Goal: Navigation & Orientation: Find specific page/section

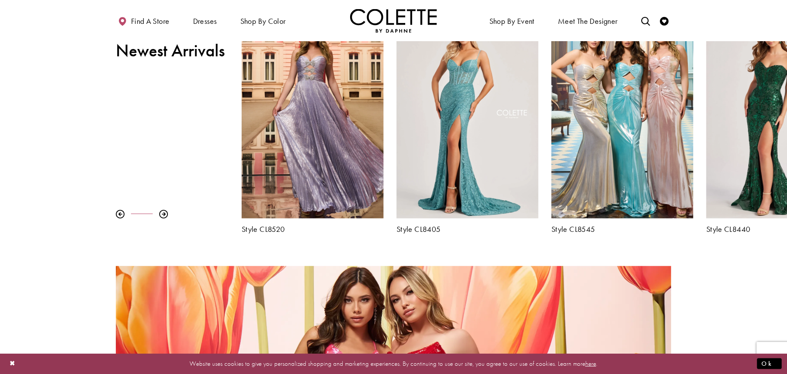
scroll to position [380, 0]
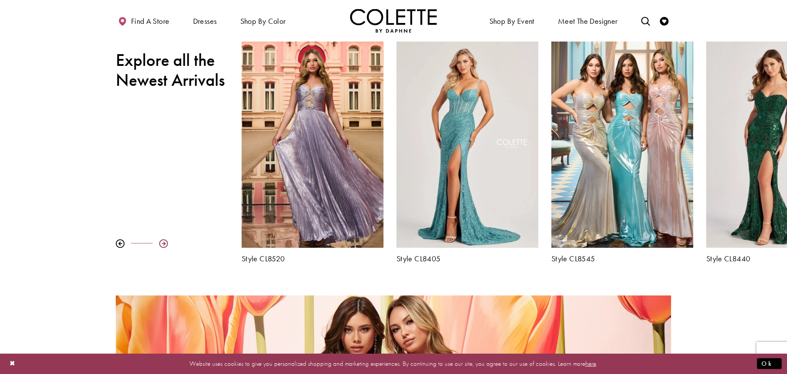
click at [164, 242] on div at bounding box center [163, 243] width 9 height 9
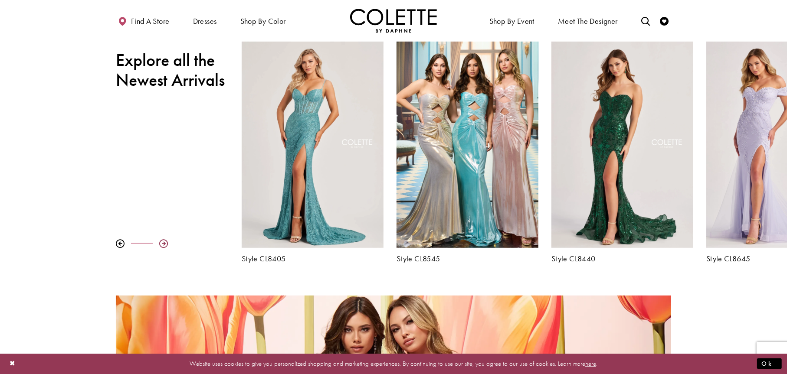
click at [164, 242] on div at bounding box center [163, 243] width 9 height 9
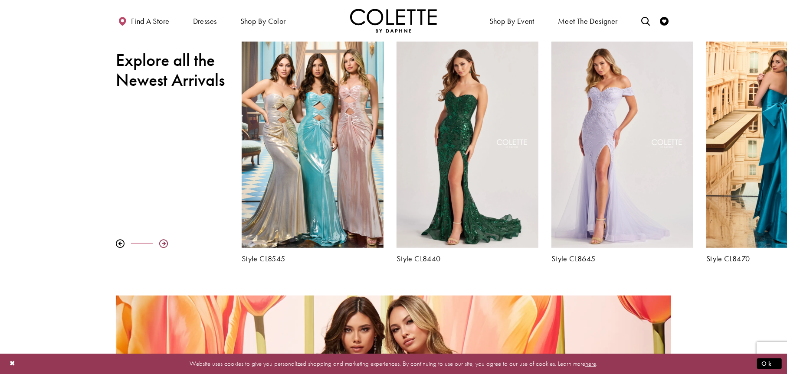
click at [164, 242] on div at bounding box center [163, 243] width 9 height 9
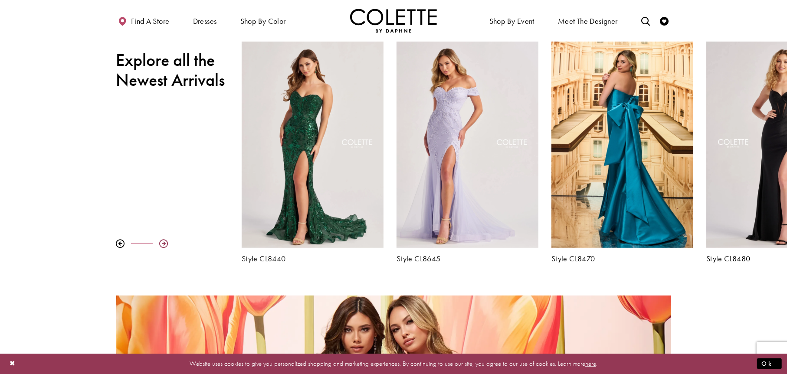
click at [164, 242] on div at bounding box center [163, 243] width 9 height 9
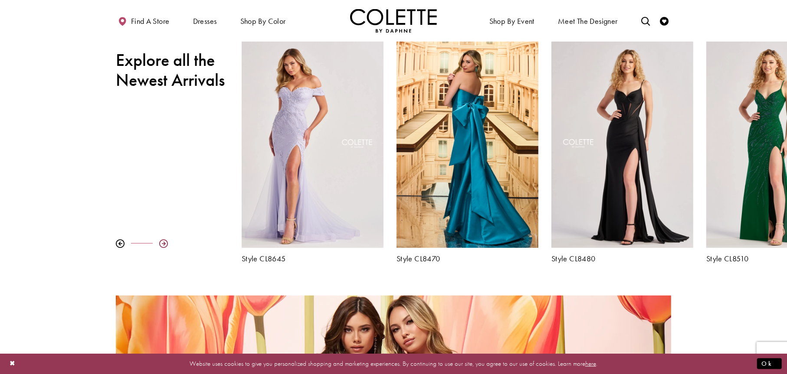
click at [164, 242] on div at bounding box center [163, 243] width 9 height 9
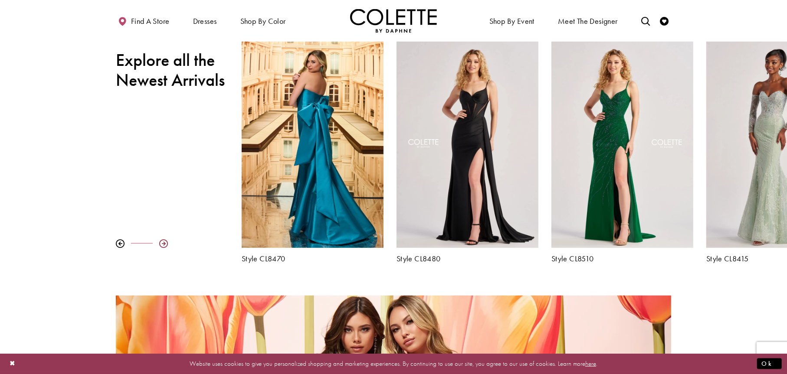
click at [164, 242] on div at bounding box center [163, 243] width 9 height 9
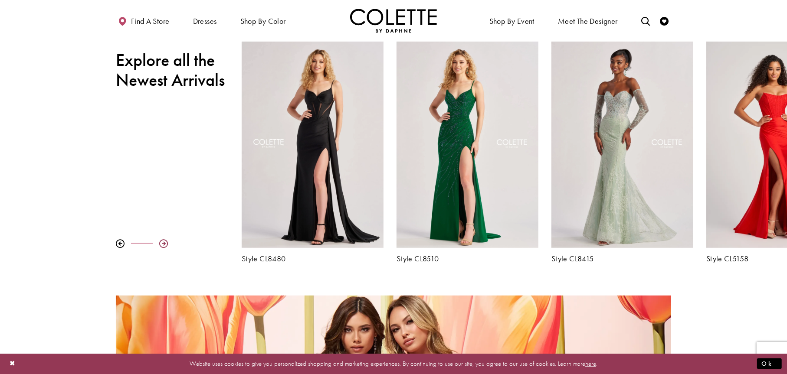
click at [164, 242] on div at bounding box center [163, 243] width 9 height 9
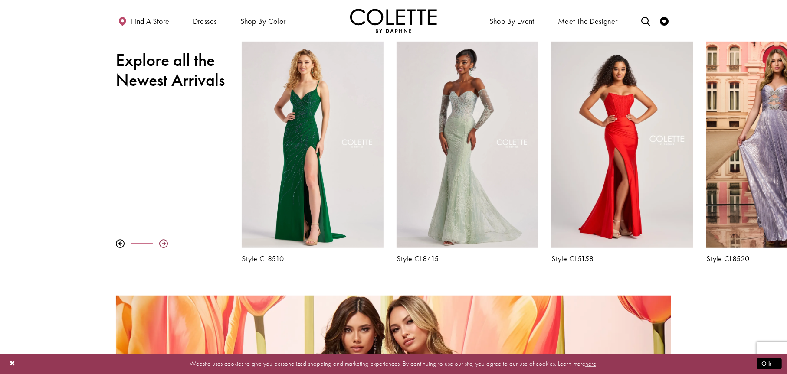
click at [164, 242] on div at bounding box center [163, 243] width 9 height 9
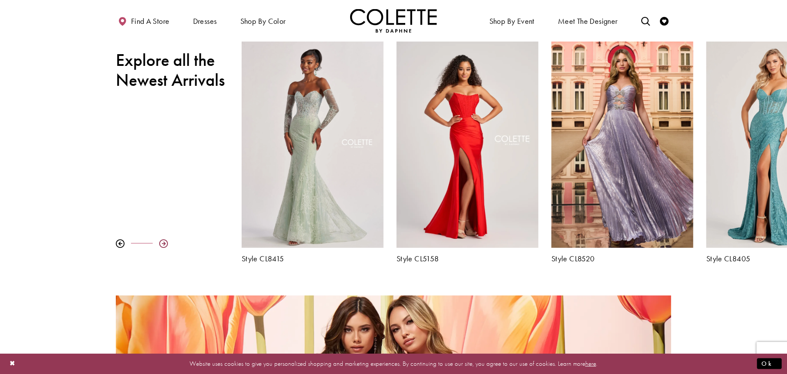
click at [164, 242] on div at bounding box center [163, 243] width 9 height 9
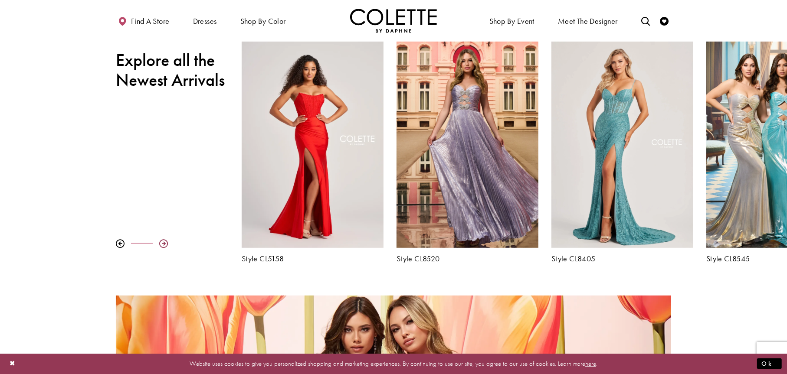
click at [164, 242] on div at bounding box center [163, 243] width 9 height 9
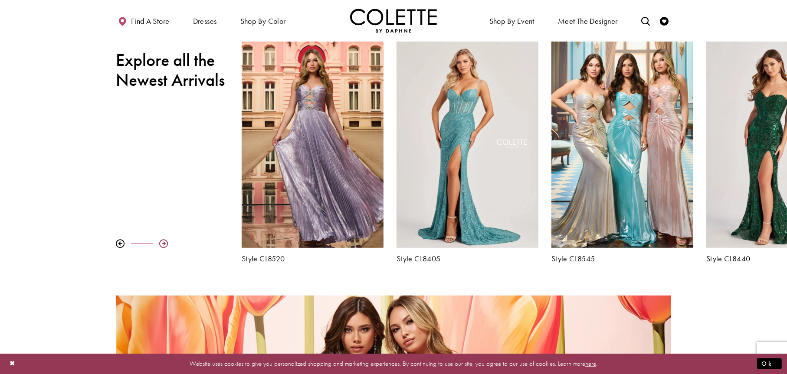
click at [164, 242] on div at bounding box center [163, 243] width 9 height 9
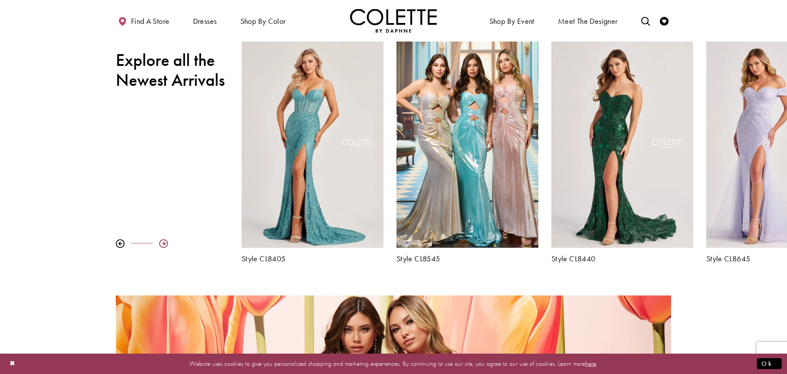
click at [164, 242] on div at bounding box center [163, 243] width 9 height 9
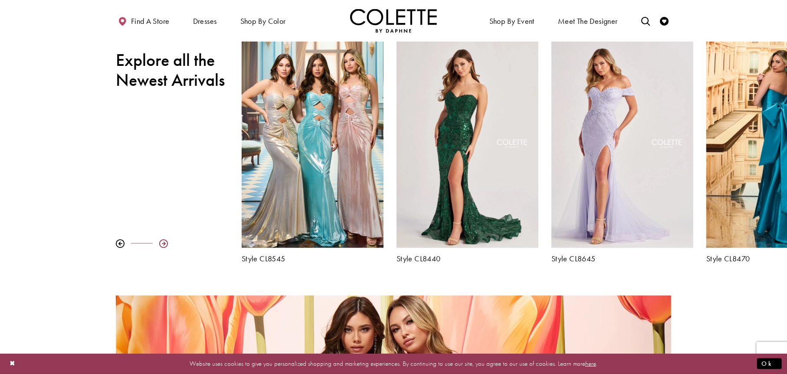
click at [164, 242] on div at bounding box center [163, 243] width 9 height 9
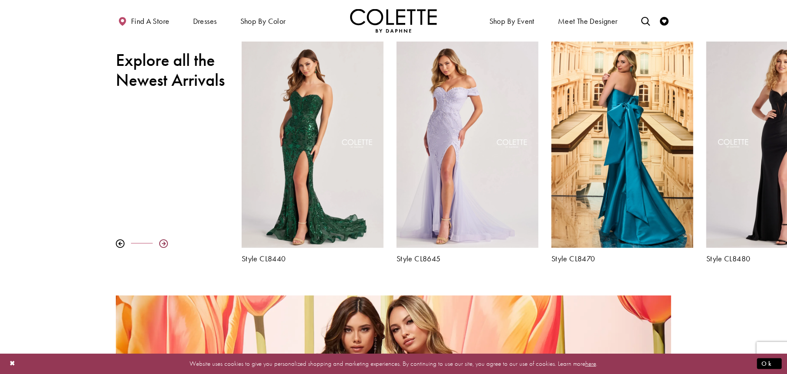
click at [164, 242] on div at bounding box center [163, 243] width 9 height 9
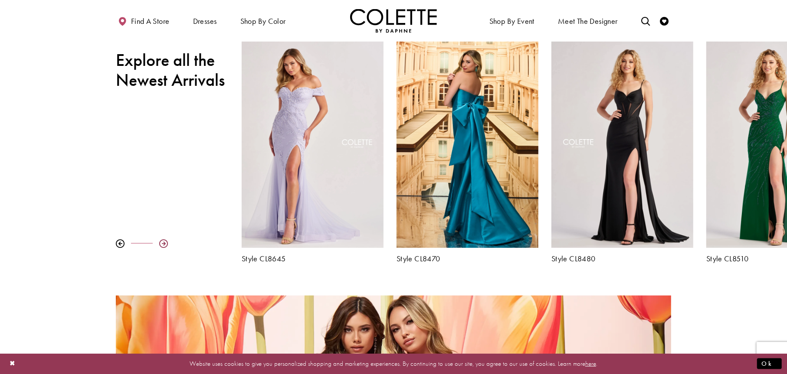
click at [164, 242] on div at bounding box center [163, 243] width 9 height 9
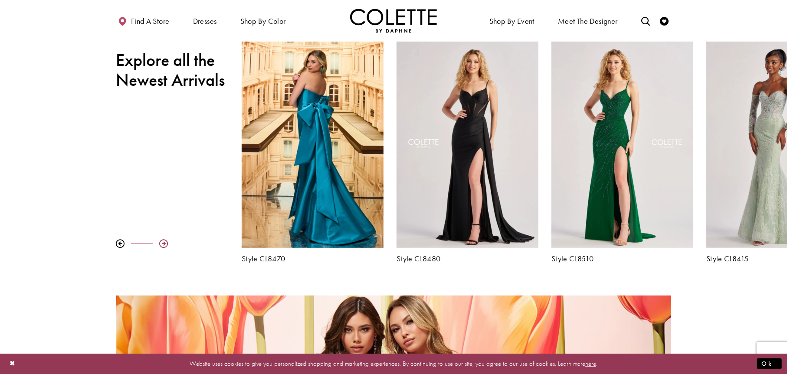
click at [164, 242] on div at bounding box center [163, 243] width 9 height 9
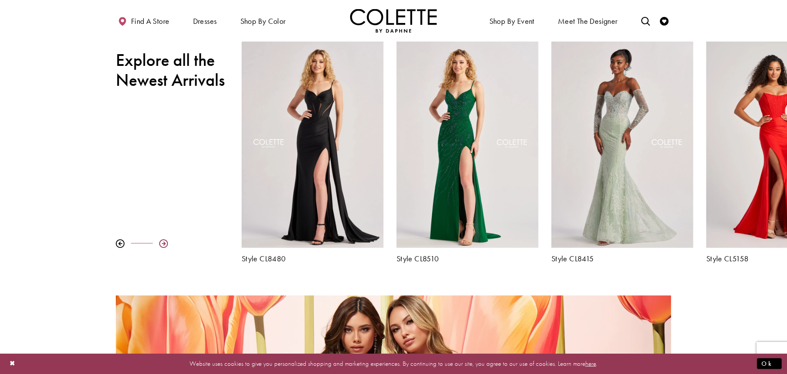
click at [164, 242] on div at bounding box center [163, 243] width 9 height 9
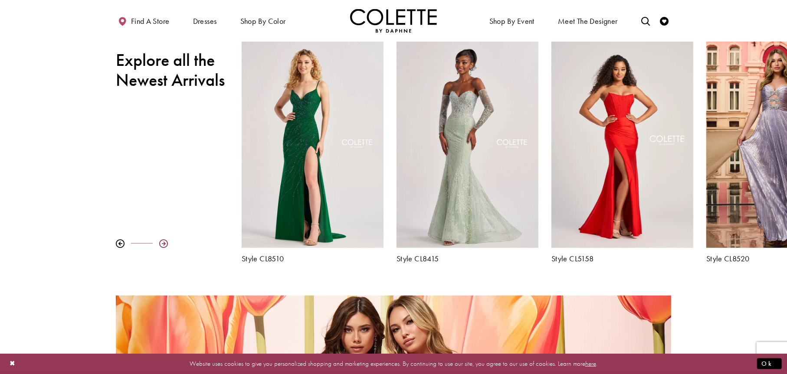
click at [164, 242] on div at bounding box center [163, 243] width 9 height 9
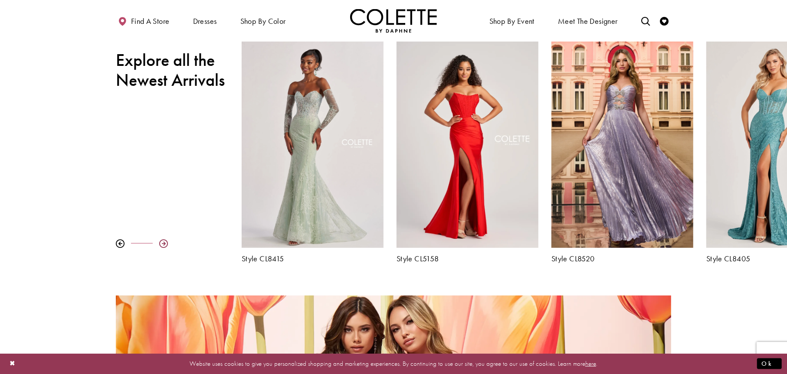
click at [164, 242] on div at bounding box center [163, 243] width 9 height 9
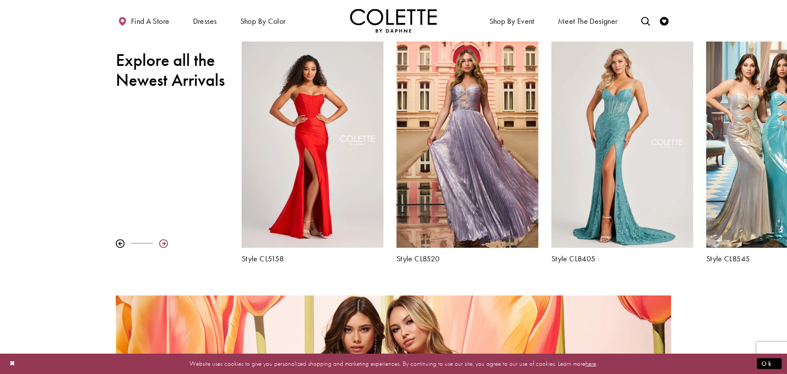
click at [164, 242] on div at bounding box center [163, 243] width 9 height 9
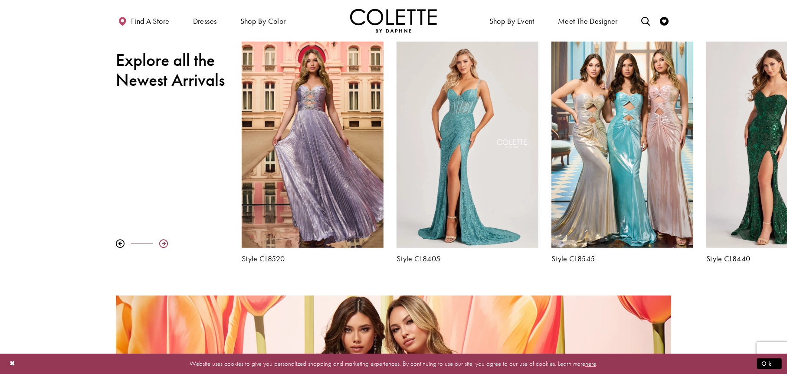
click at [164, 242] on div at bounding box center [163, 243] width 9 height 9
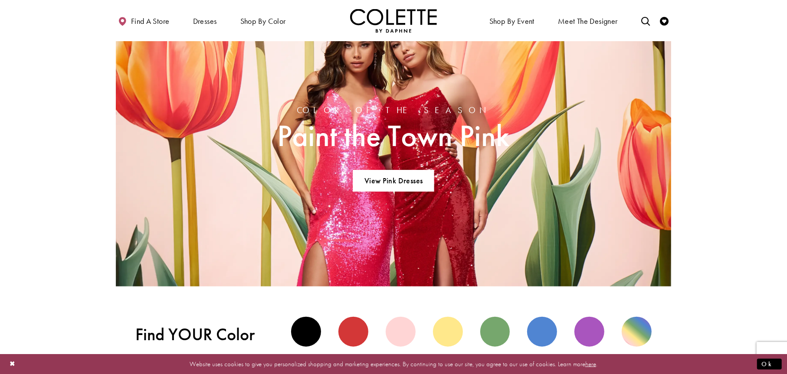
scroll to position [770, 0]
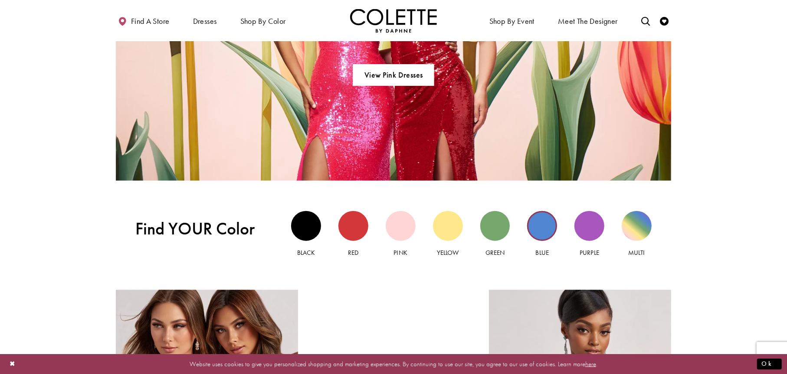
click at [540, 230] on div "Blue view" at bounding box center [542, 226] width 30 height 30
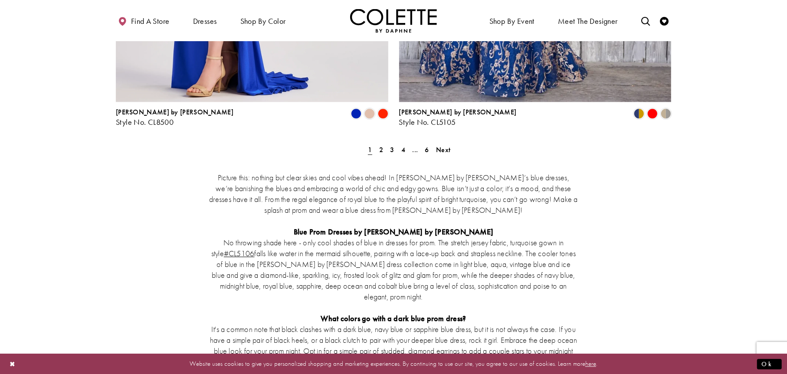
scroll to position [1518, 0]
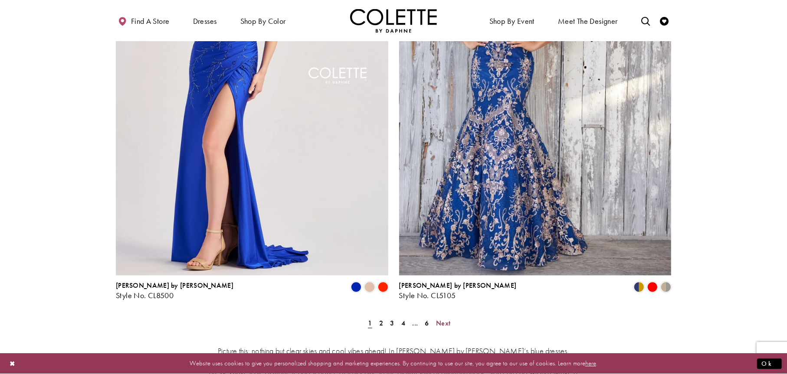
click at [445, 319] on span "Next" at bounding box center [443, 323] width 14 height 9
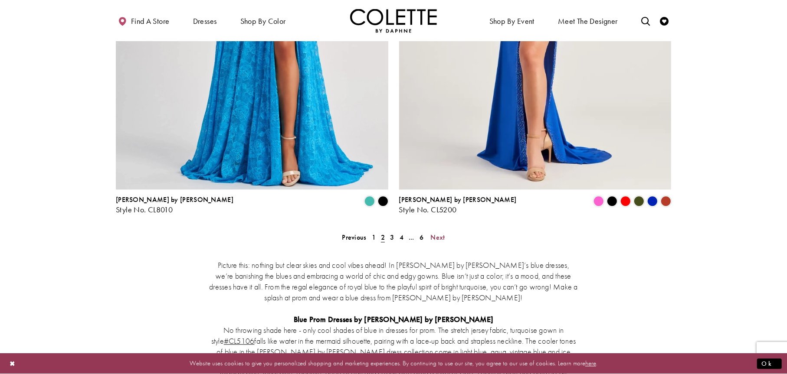
scroll to position [1478, 0]
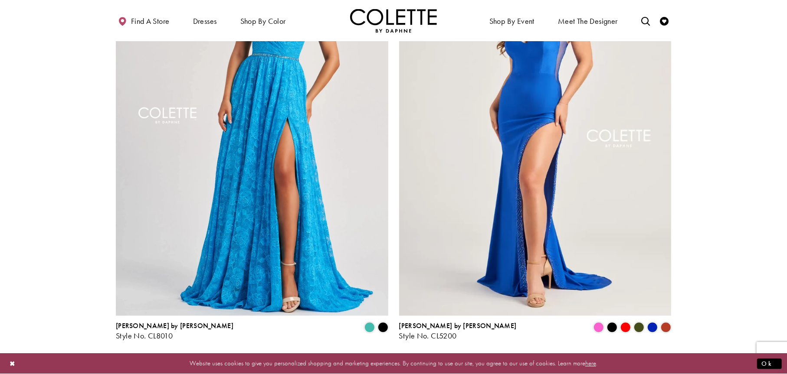
click at [440, 359] on span "Next" at bounding box center [437, 363] width 14 height 9
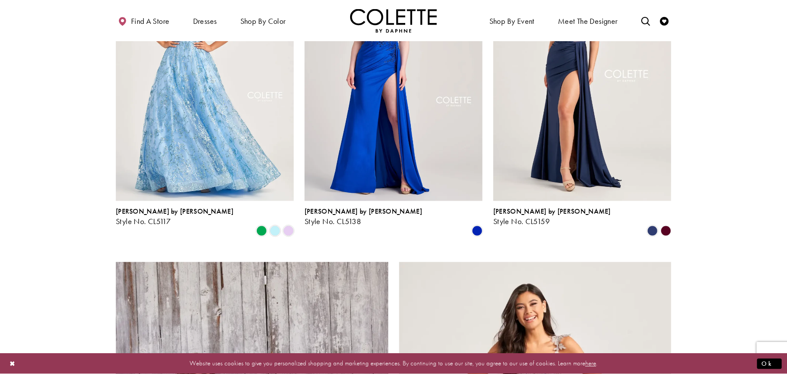
scroll to position [1174, 0]
